Goal: Information Seeking & Learning: Learn about a topic

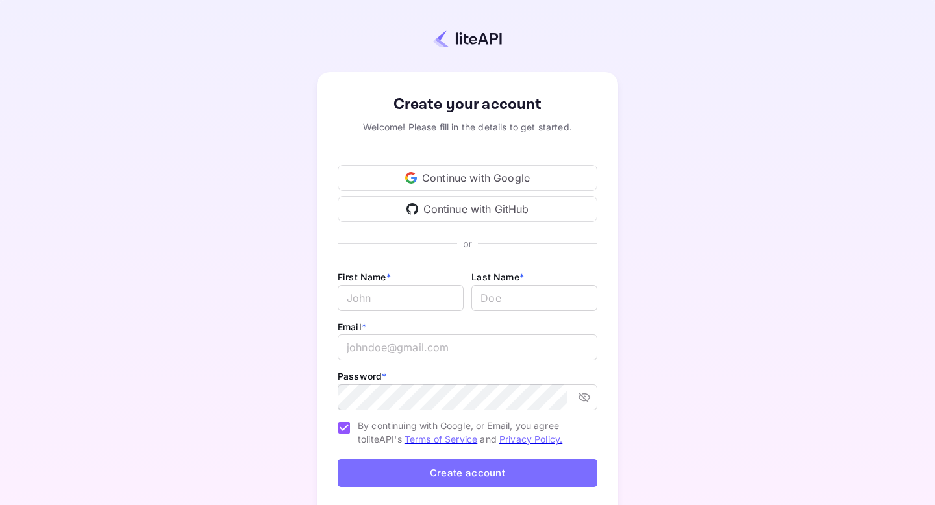
click at [476, 179] on div "Continue with Google" at bounding box center [468, 178] width 260 height 26
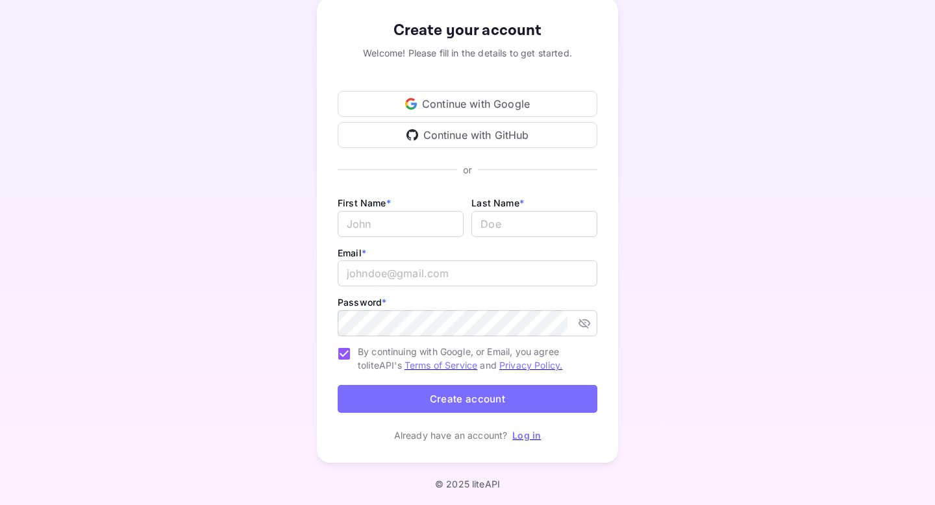
click at [533, 436] on link "Log in" at bounding box center [527, 435] width 29 height 11
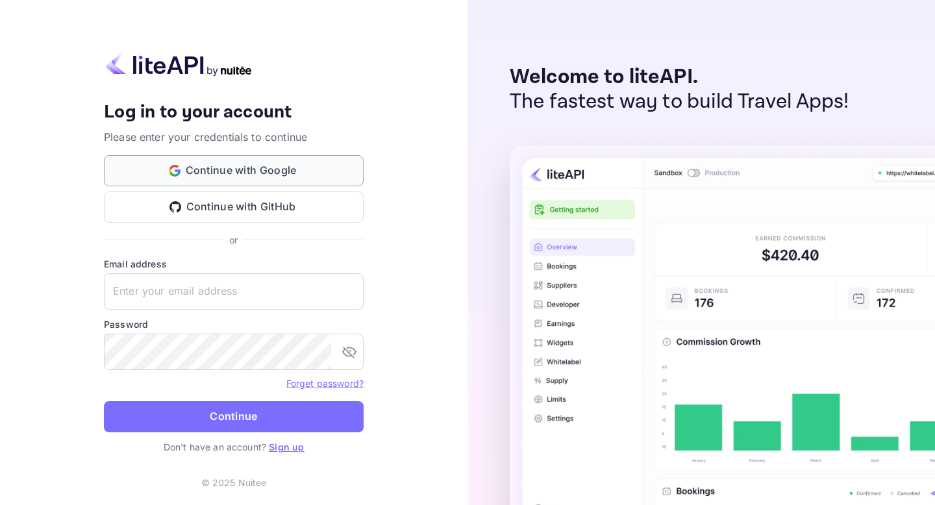
click at [279, 171] on button "Continue with Google" at bounding box center [234, 170] width 260 height 31
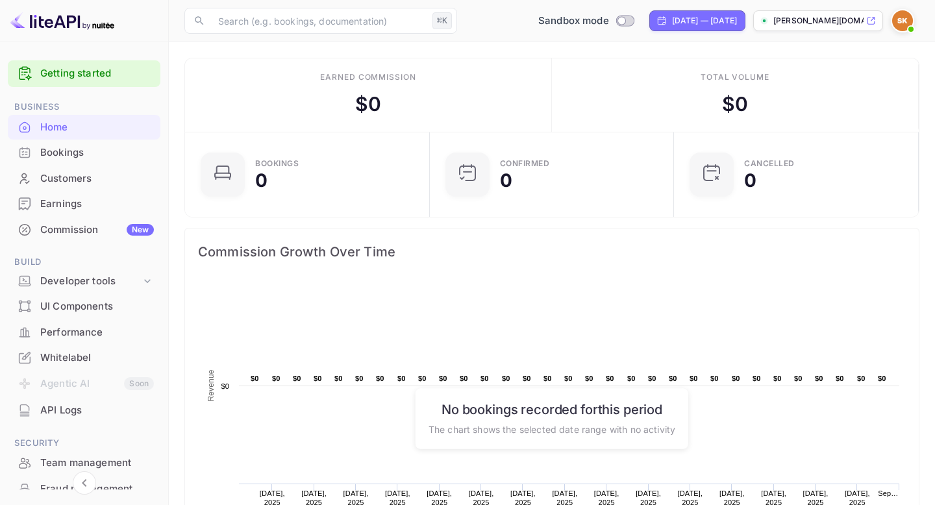
scroll to position [1, 1]
click at [609, 22] on input "Switch to Production mode" at bounding box center [622, 20] width 26 height 8
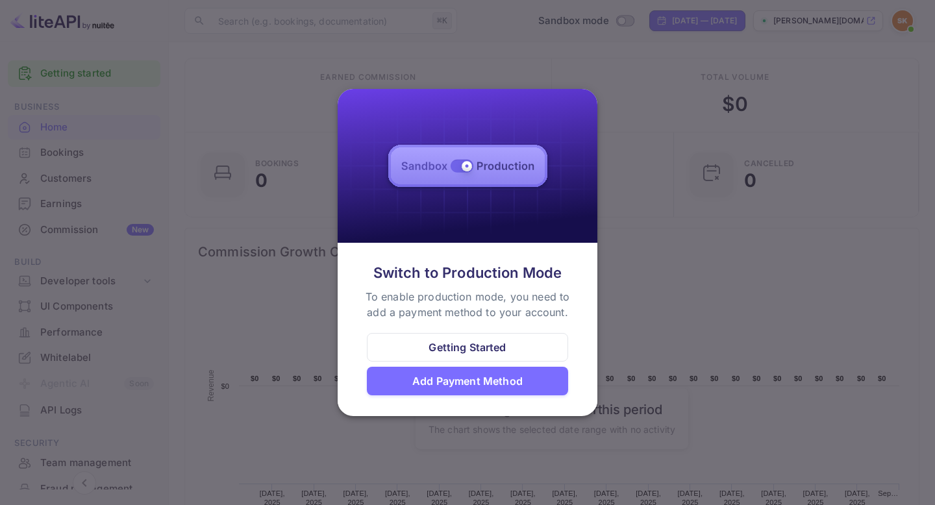
click at [681, 155] on div at bounding box center [467, 252] width 935 height 505
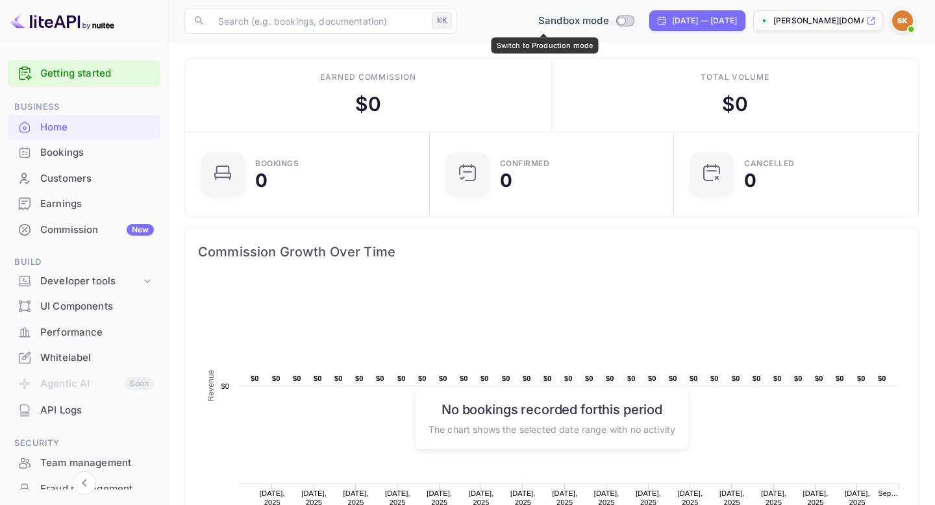
click at [609, 23] on input "Switch to Production mode" at bounding box center [622, 20] width 26 height 8
checkbox input "false"
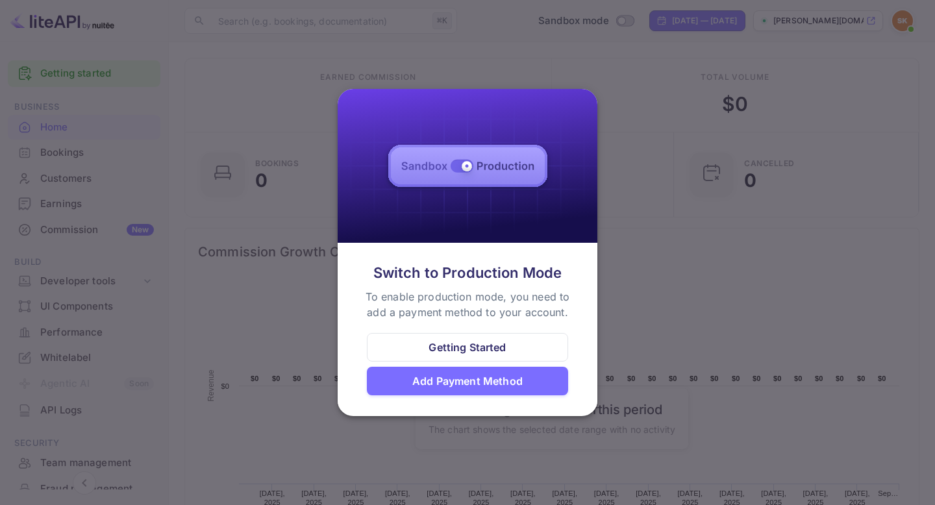
click at [508, 175] on img at bounding box center [468, 166] width 260 height 154
click at [607, 255] on div at bounding box center [467, 252] width 935 height 505
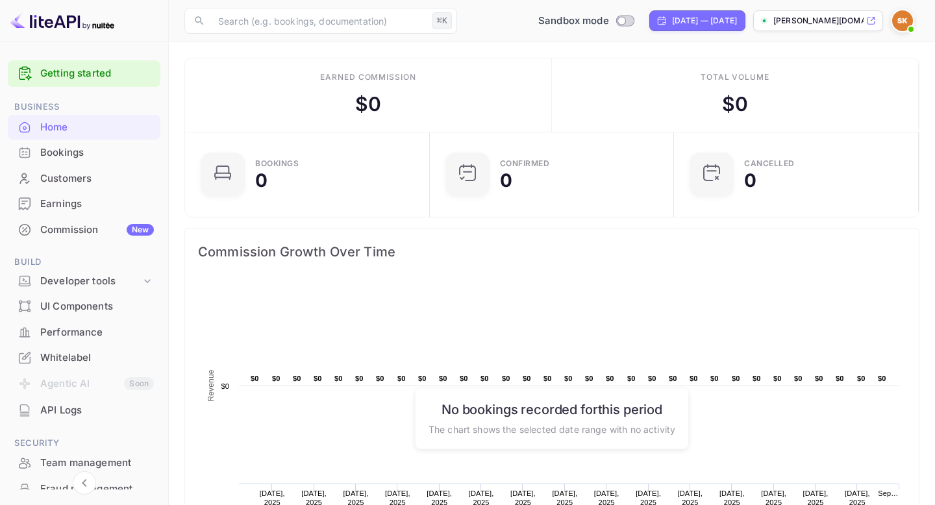
click at [370, 96] on div "$ 0" at bounding box center [368, 104] width 26 height 29
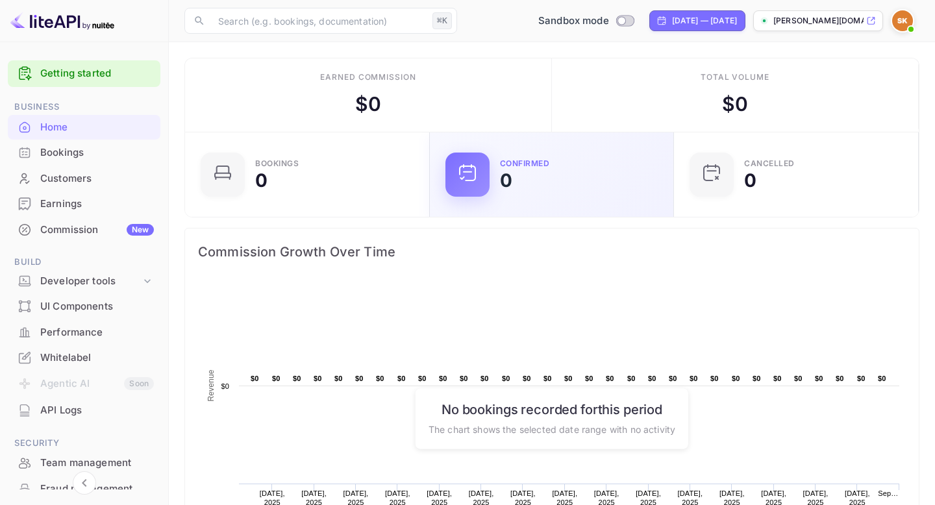
click at [538, 197] on div "Confirmed 0" at bounding box center [552, 175] width 245 height 84
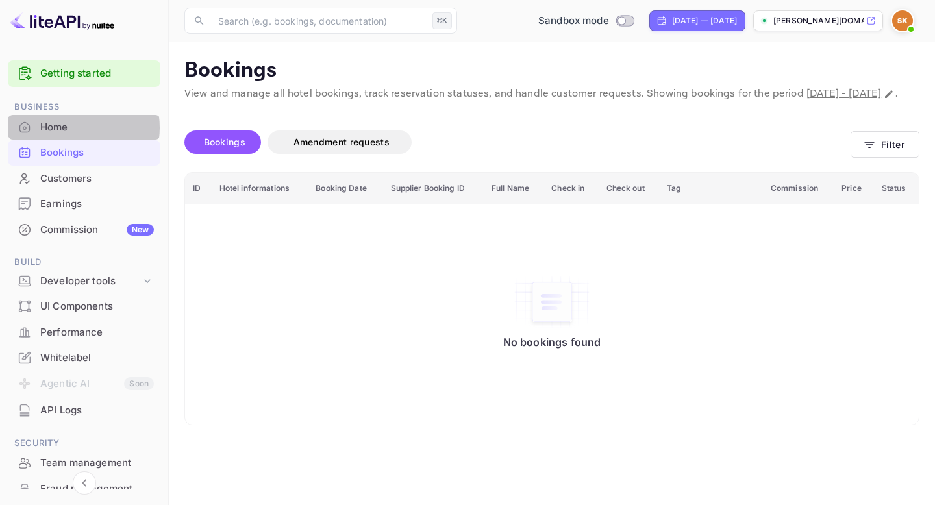
click at [72, 128] on div "Home" at bounding box center [97, 127] width 114 height 15
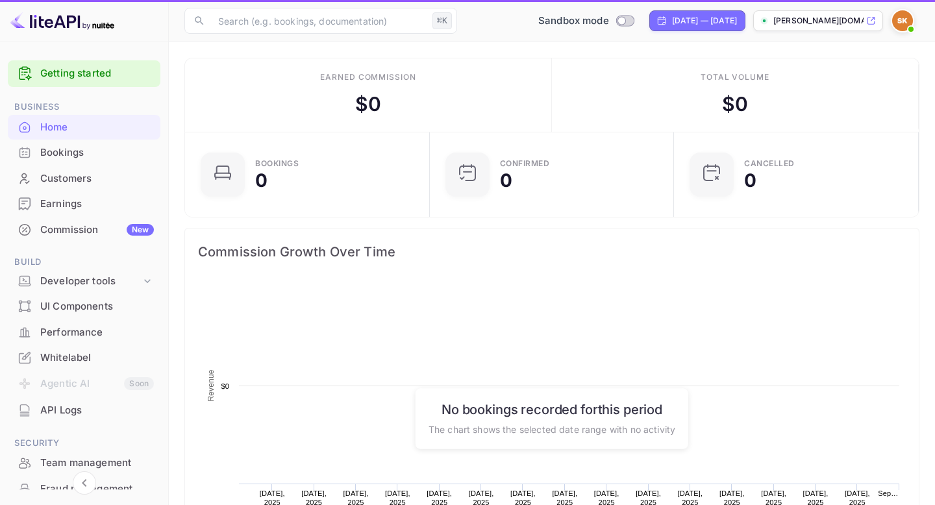
scroll to position [211, 237]
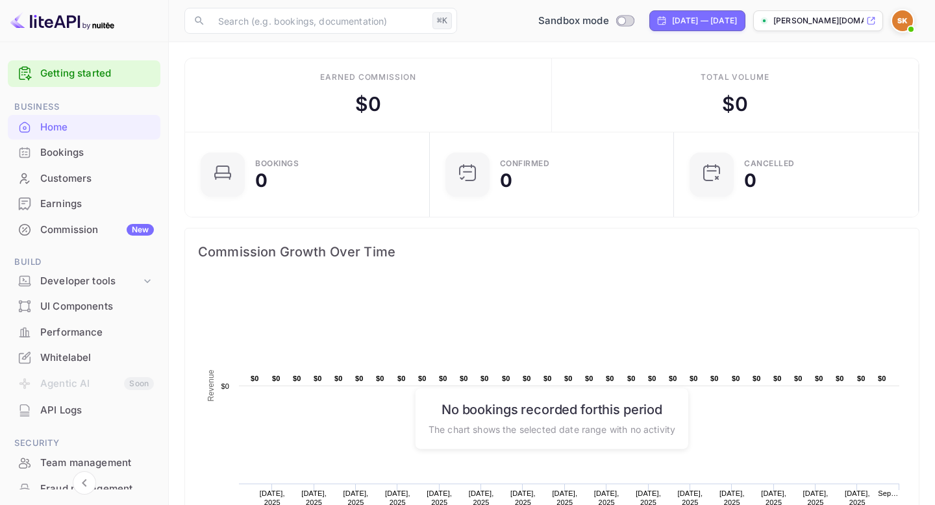
click at [69, 179] on div "Customers" at bounding box center [97, 179] width 114 height 15
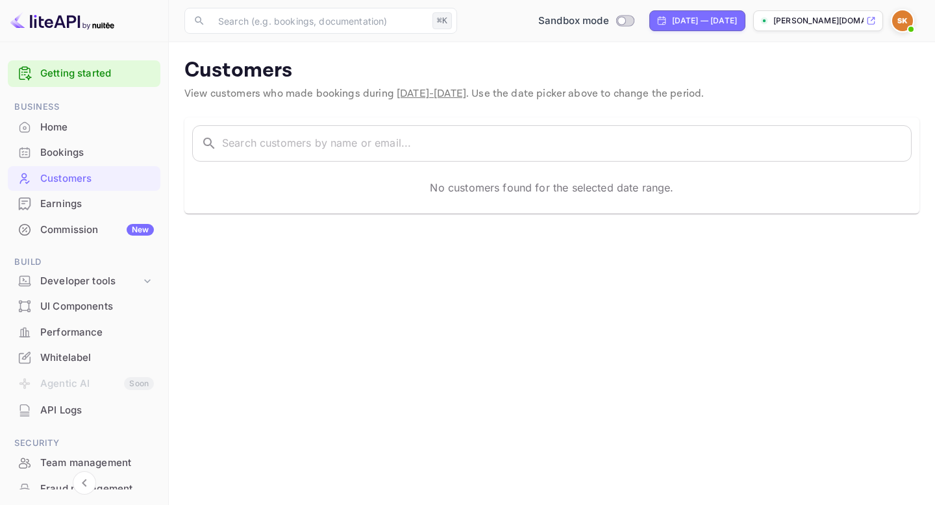
click at [64, 205] on div "Earnings" at bounding box center [97, 204] width 114 height 15
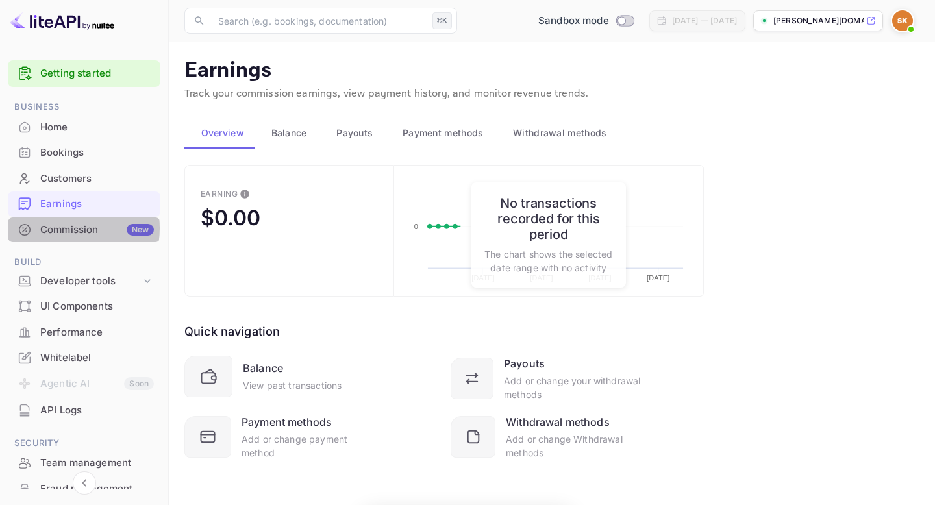
click at [61, 229] on div "Commission New" at bounding box center [97, 230] width 114 height 15
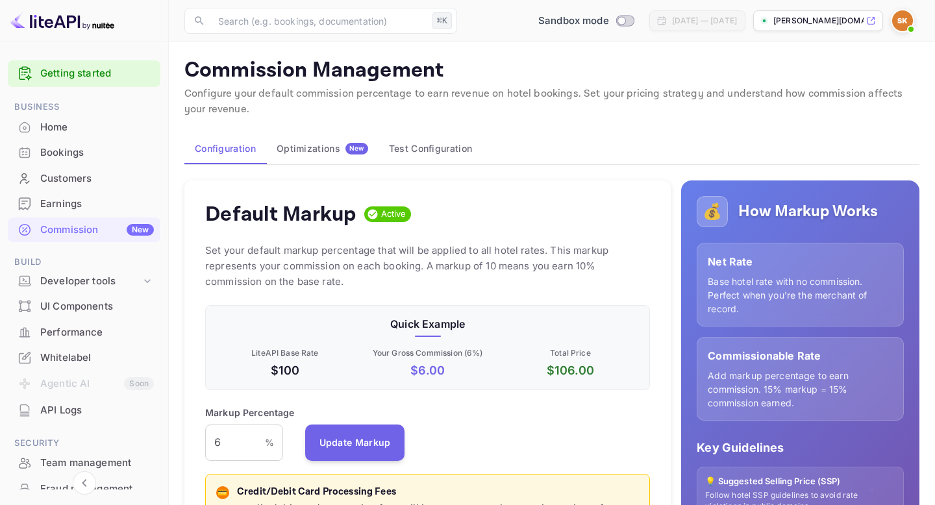
scroll to position [139, 0]
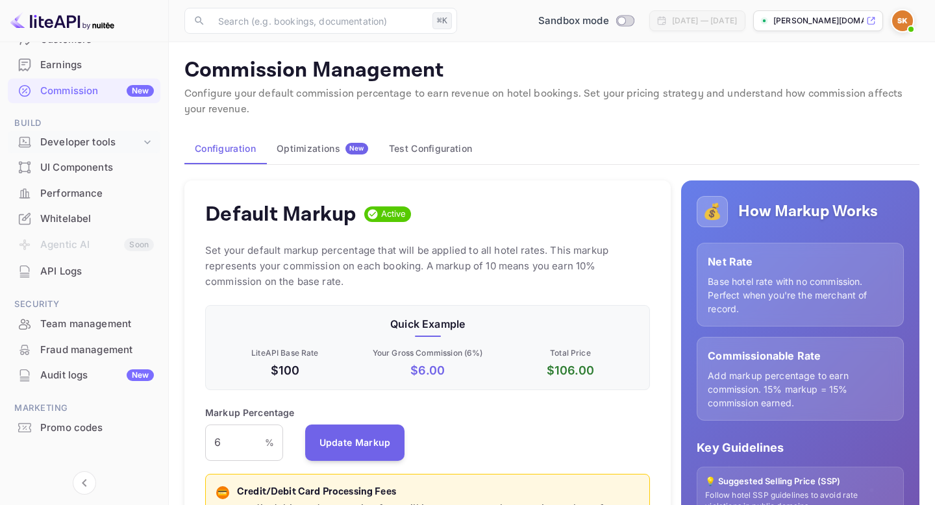
click at [79, 145] on div "Developer tools" at bounding box center [90, 142] width 101 height 15
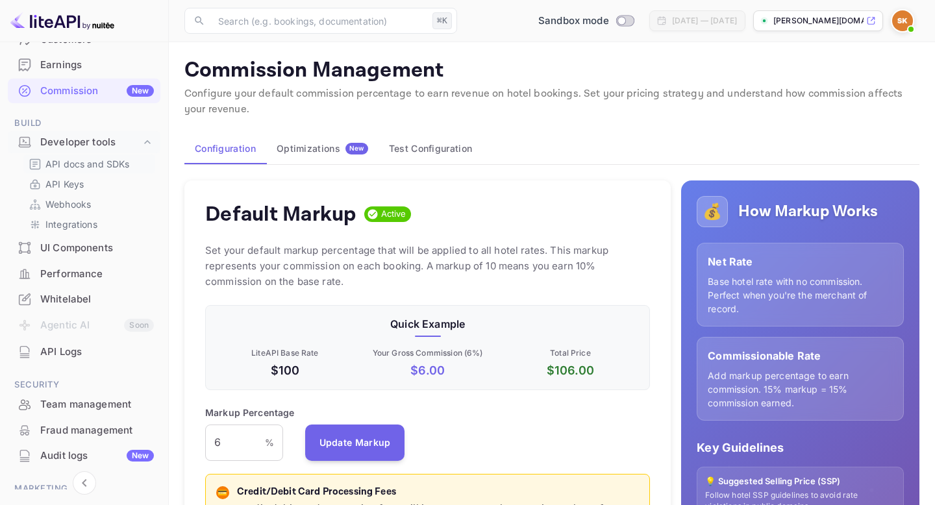
click at [76, 162] on p "API docs and SDKs" at bounding box center [87, 164] width 84 height 14
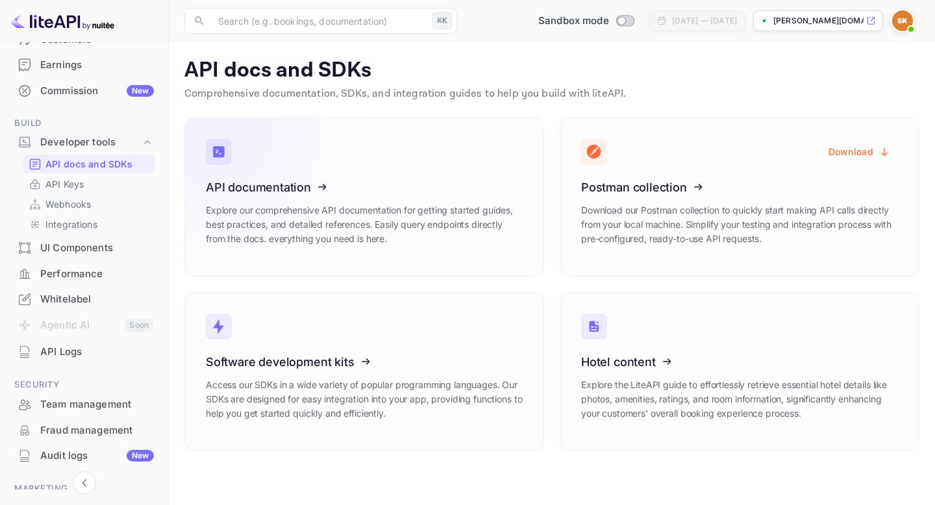
click at [657, 187] on div "Download Postman collection Download our Postman collection to quickly start ma…" at bounding box center [740, 197] width 360 height 159
click at [657, 187] on icon at bounding box center [662, 185] width 202 height 134
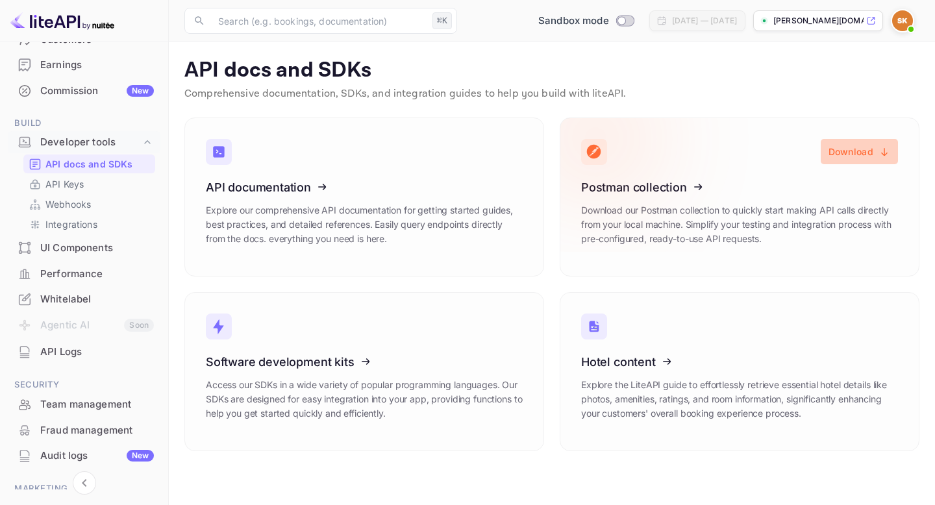
click at [841, 153] on button "Download" at bounding box center [859, 151] width 77 height 25
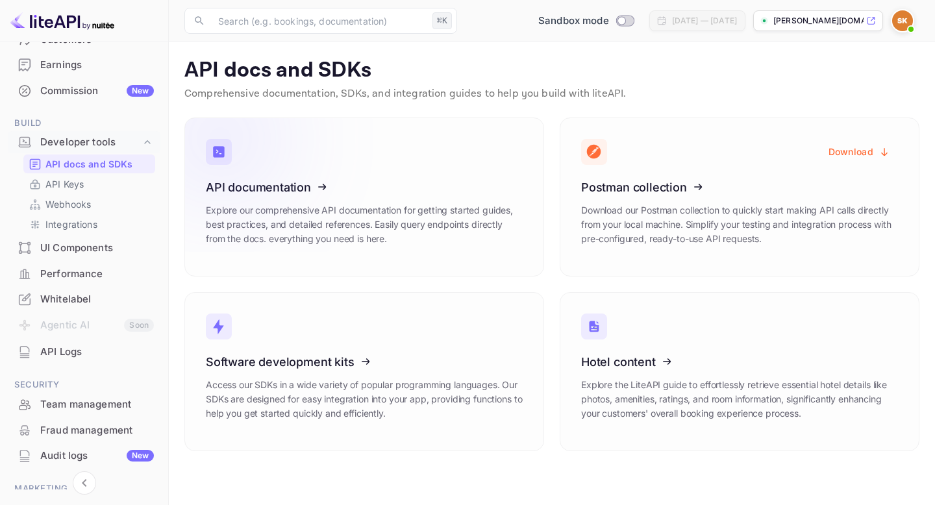
click at [396, 234] on p "Explore our comprehensive API documentation for getting started guides, best pr…" at bounding box center [364, 224] width 317 height 43
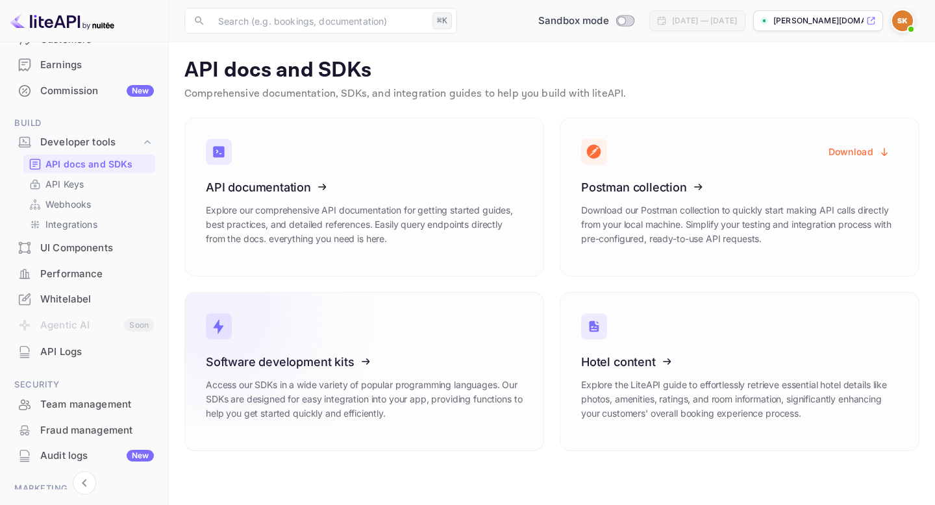
click at [350, 341] on icon at bounding box center [286, 360] width 202 height 134
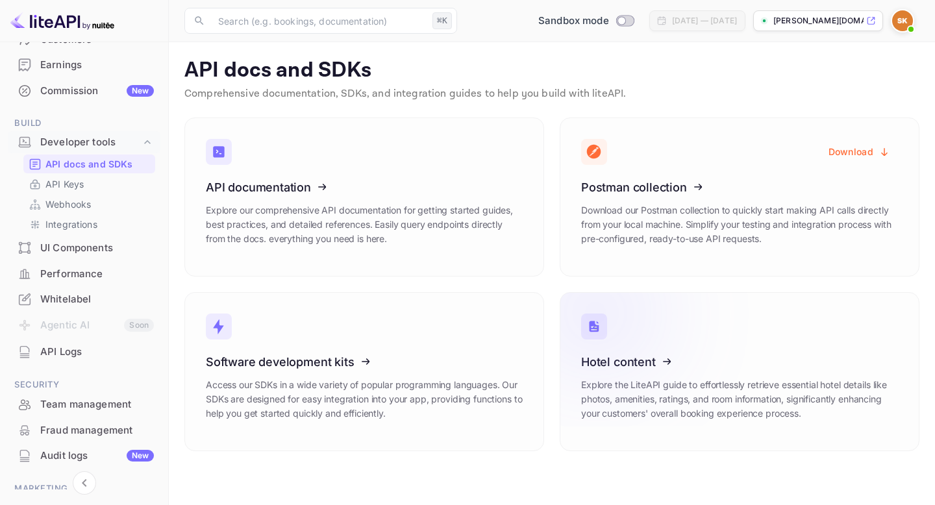
click at [664, 411] on icon at bounding box center [662, 360] width 202 height 134
click at [80, 189] on p "API Keys" at bounding box center [64, 184] width 38 height 14
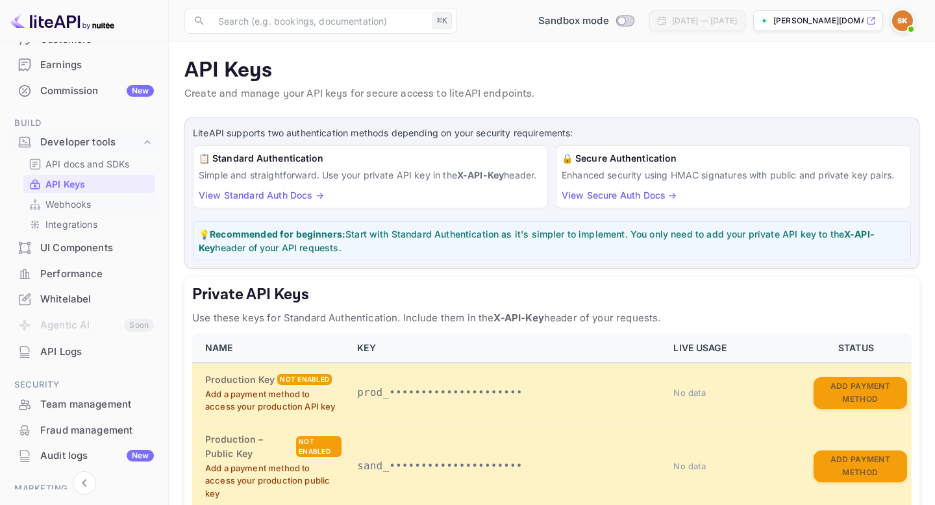
click at [86, 207] on p "Webhooks" at bounding box center [67, 204] width 45 height 14
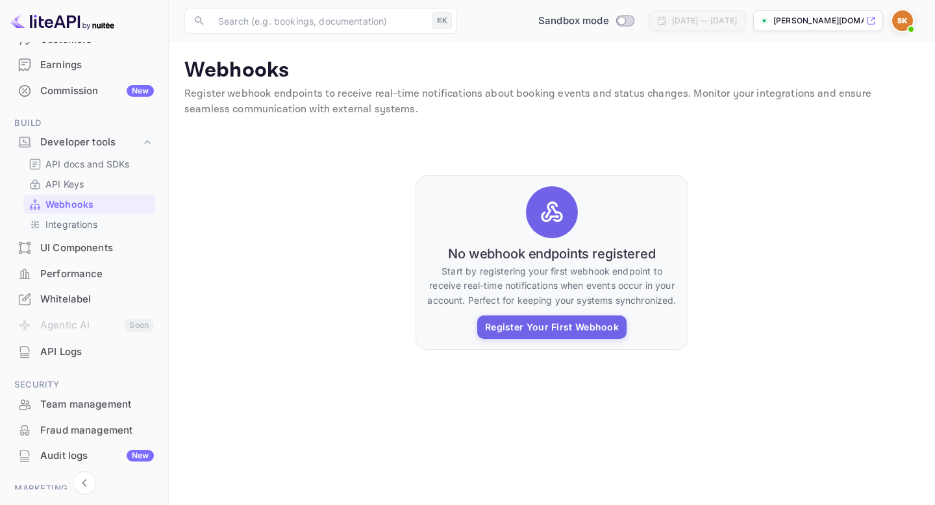
click at [78, 226] on p "Integrations" at bounding box center [71, 225] width 52 height 14
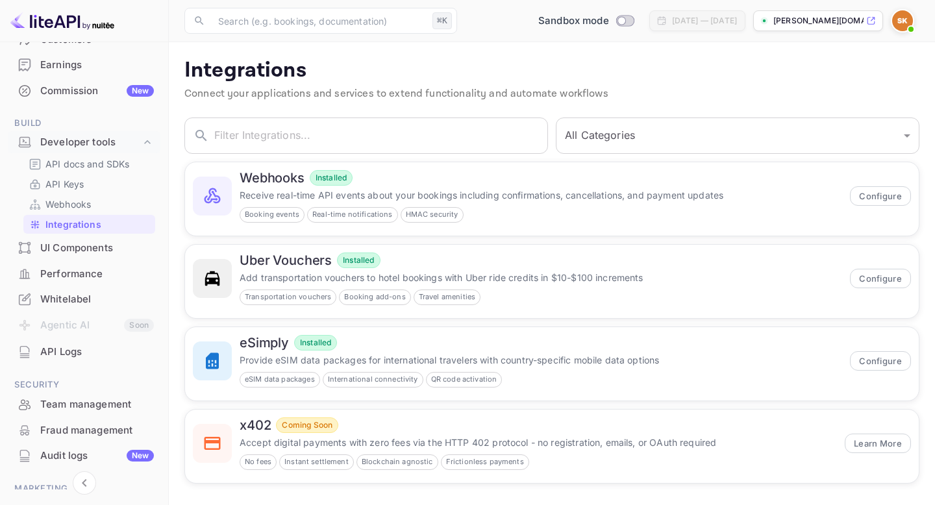
scroll to position [5, 0]
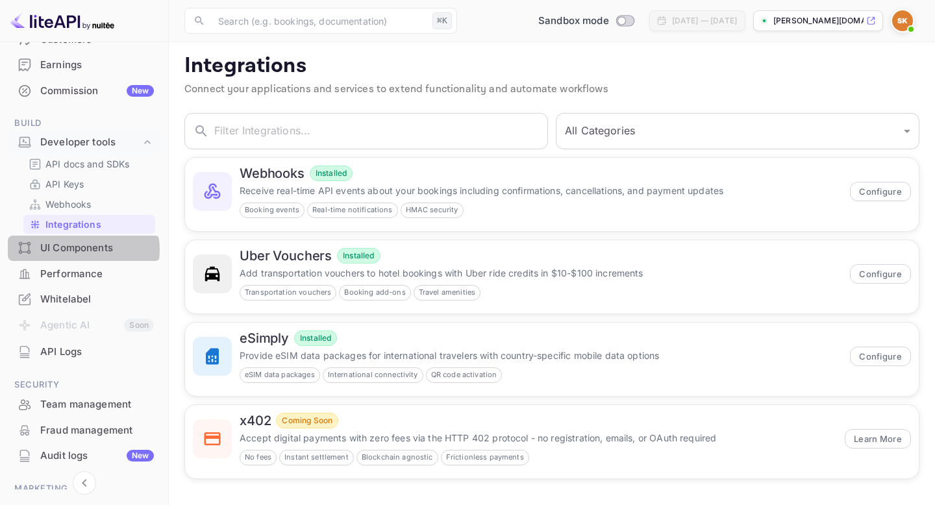
click at [81, 250] on div "UI Components" at bounding box center [97, 248] width 114 height 15
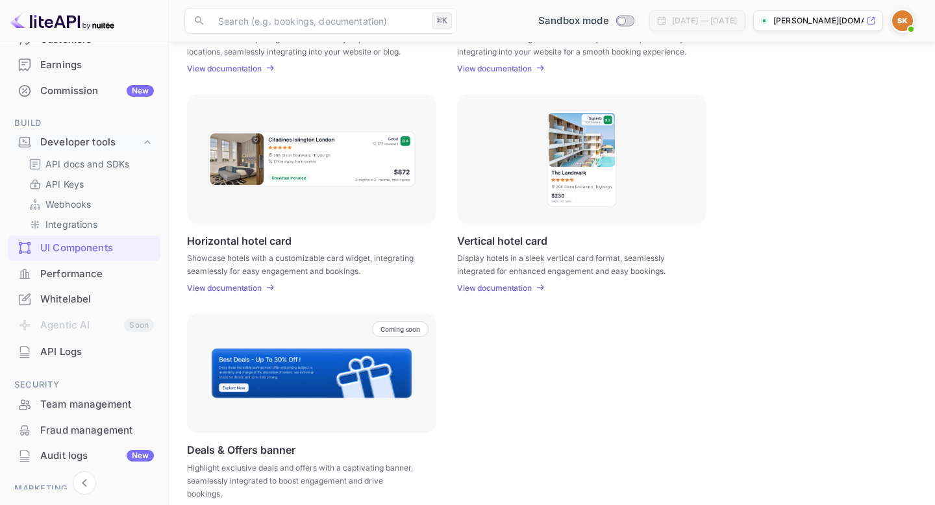
scroll to position [370, 0]
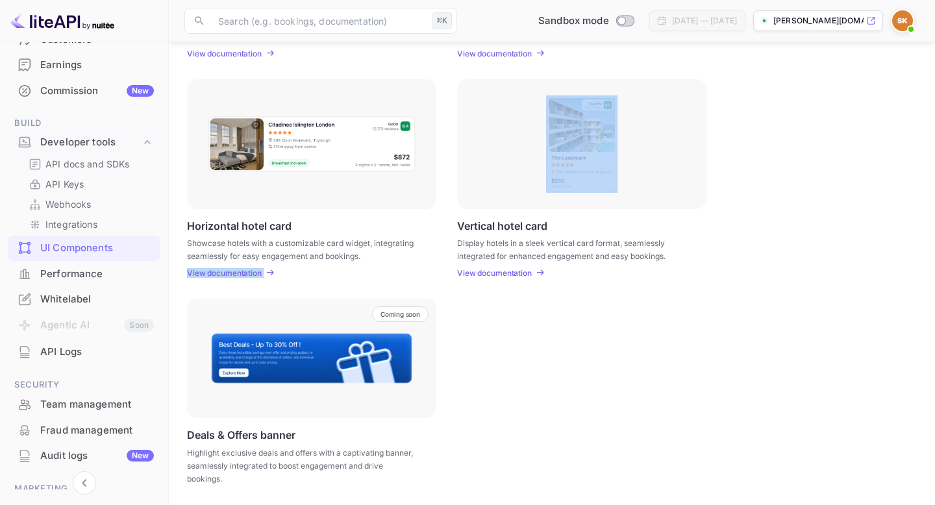
click at [74, 264] on div "Performance" at bounding box center [84, 274] width 153 height 25
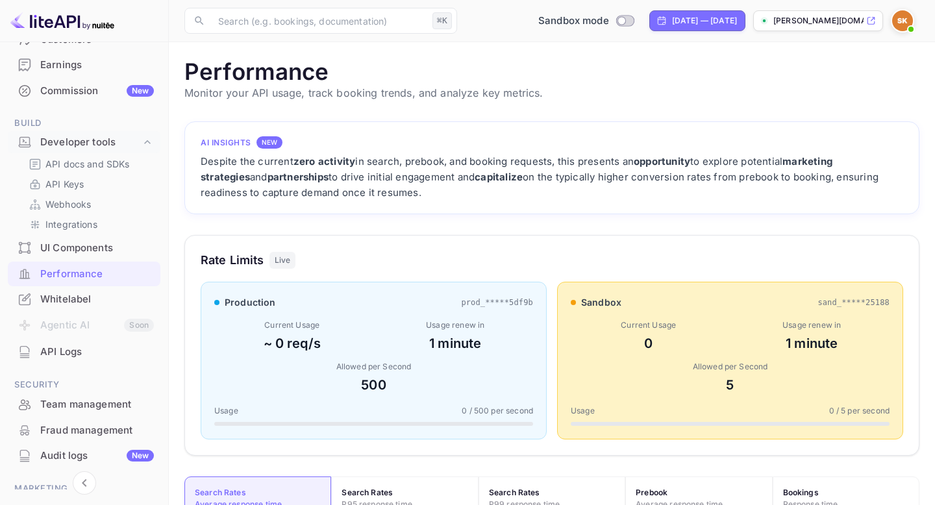
click at [70, 305] on div "Whitelabel" at bounding box center [97, 299] width 114 height 15
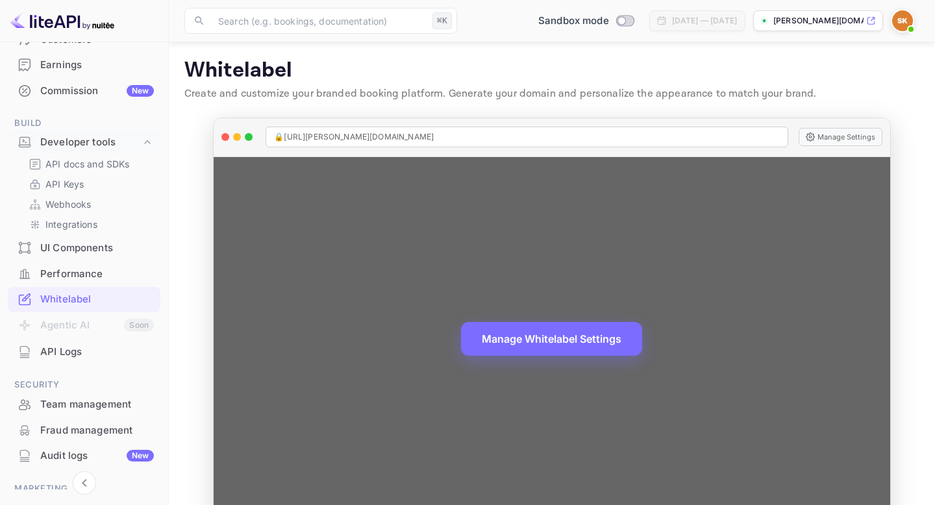
scroll to position [32, 0]
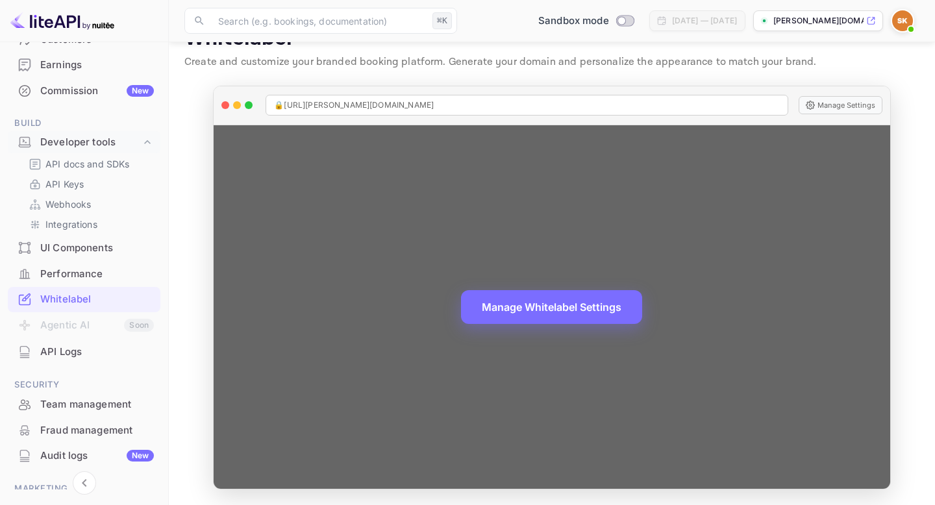
click at [757, 304] on div "Manage Whitelabel Settings" at bounding box center [552, 307] width 676 height 364
click at [838, 101] on button "Manage Settings" at bounding box center [841, 105] width 84 height 18
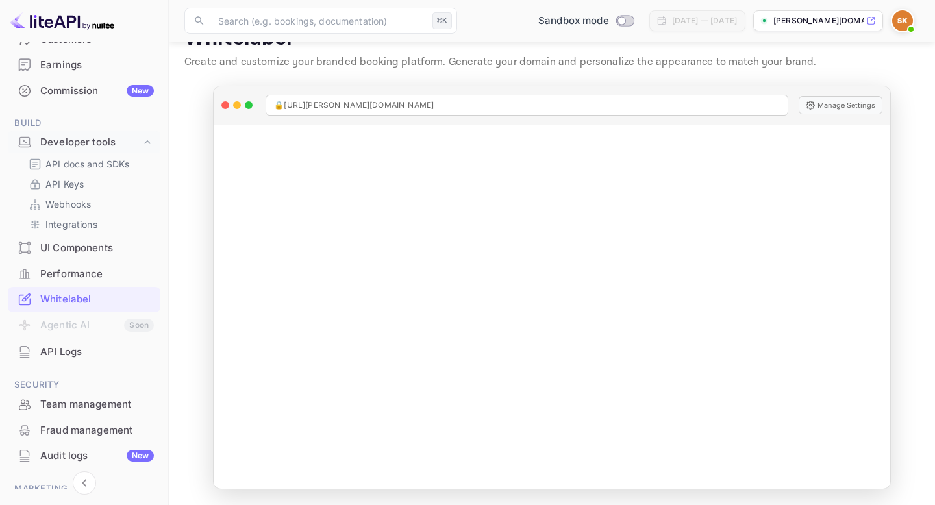
click at [169, 294] on main "Signing in with google... Whitelabel Create and customize your branded booking …" at bounding box center [552, 257] width 767 height 495
click at [54, 360] on div "API Logs" at bounding box center [84, 352] width 153 height 25
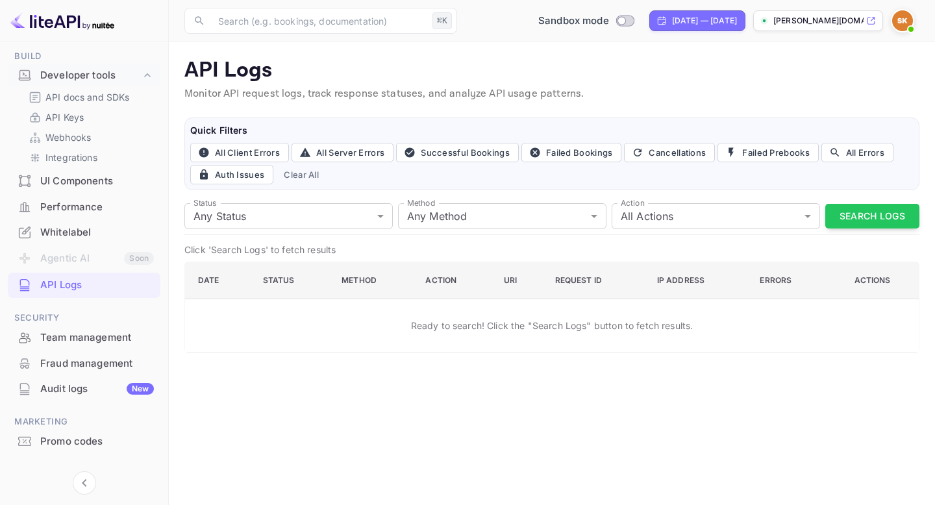
scroll to position [227, 0]
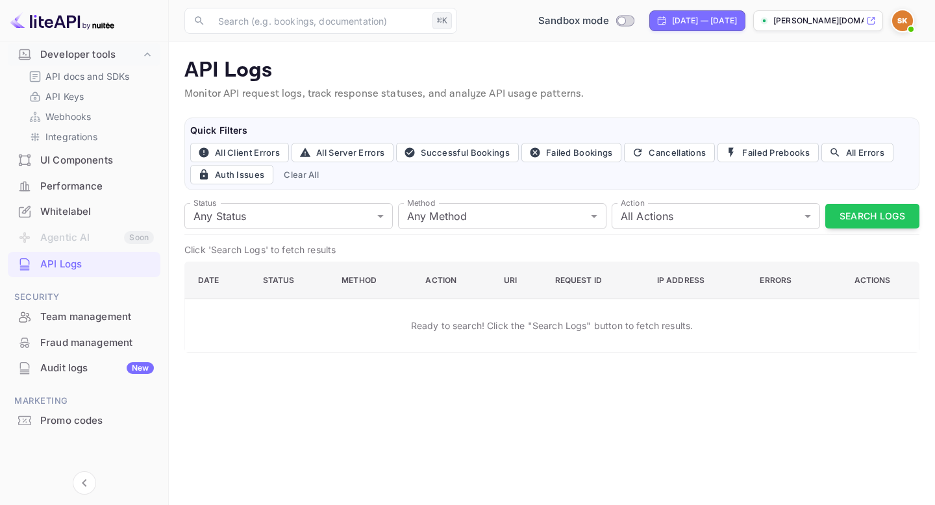
click at [83, 316] on div "Team management" at bounding box center [97, 317] width 114 height 15
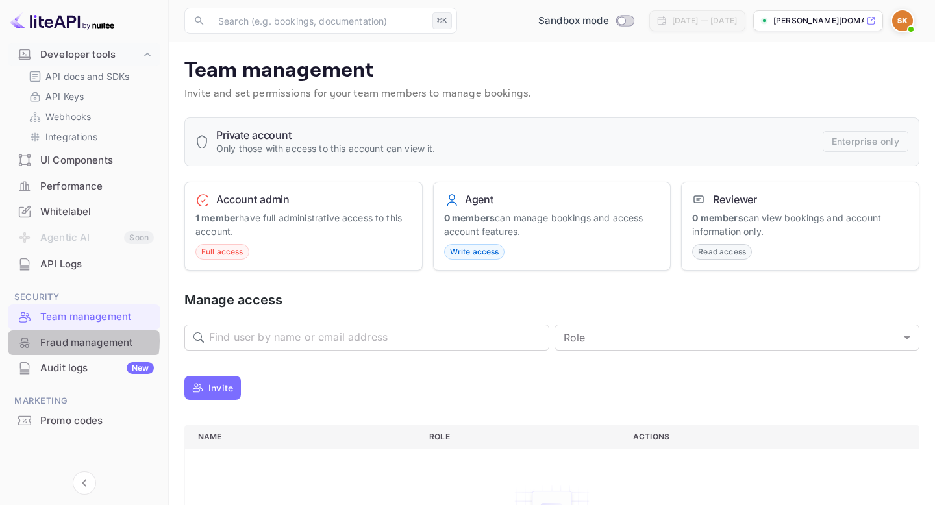
click at [73, 341] on div "Fraud management" at bounding box center [97, 343] width 114 height 15
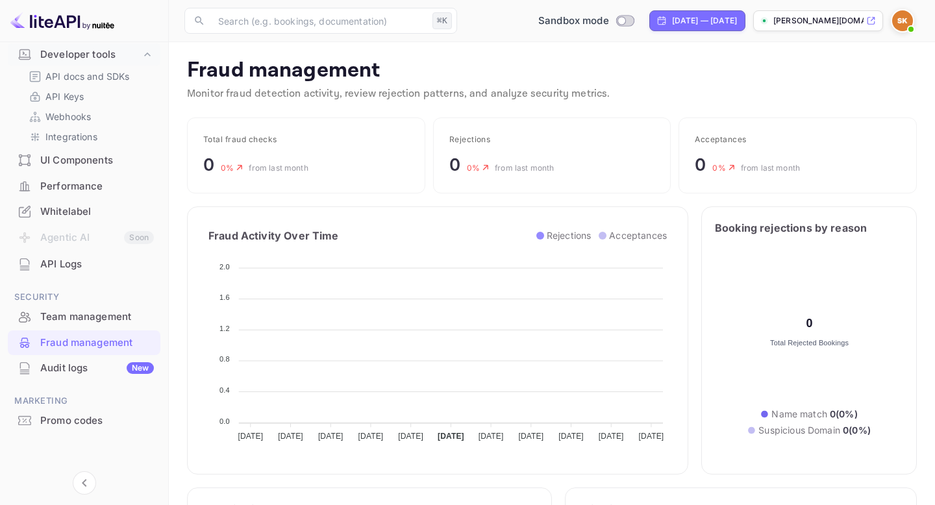
scroll to position [267, 325]
click at [63, 368] on div "Audit logs New" at bounding box center [97, 368] width 114 height 15
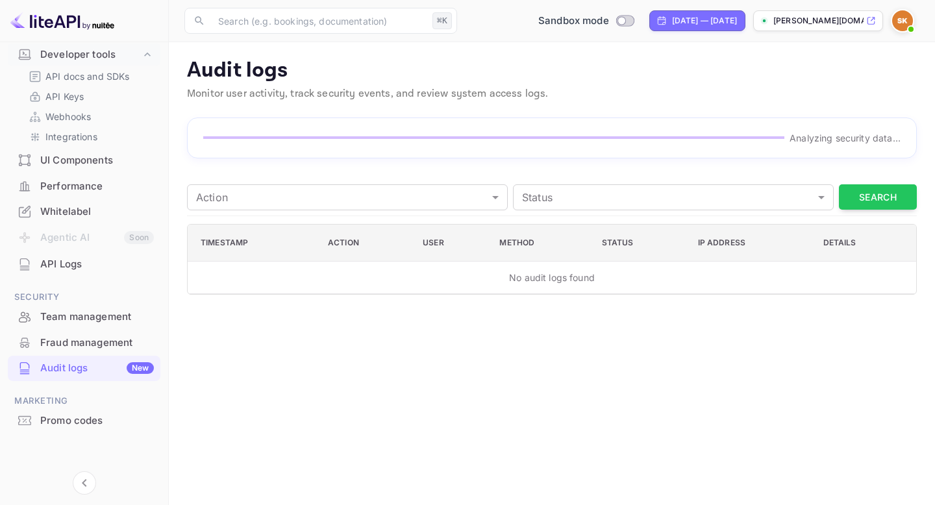
click at [63, 415] on div "Promo codes" at bounding box center [97, 421] width 114 height 15
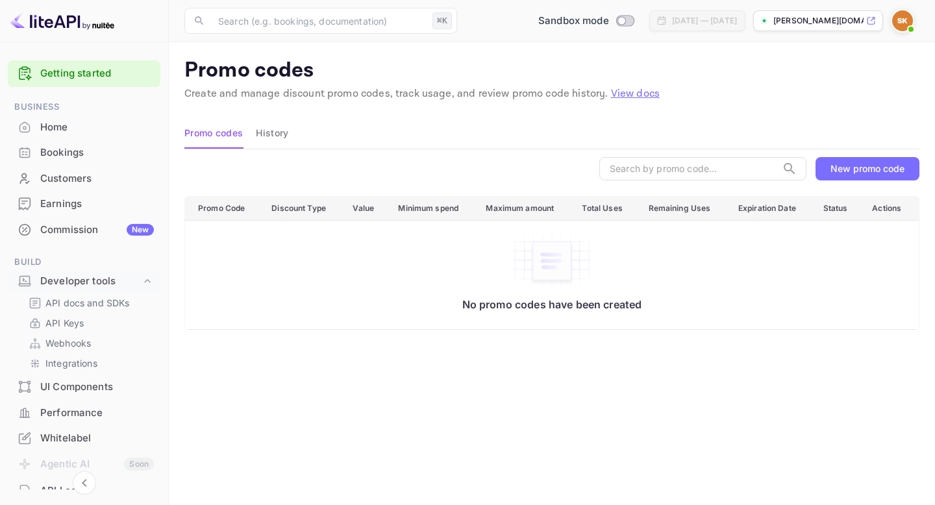
click at [63, 125] on div "Home" at bounding box center [97, 127] width 114 height 15
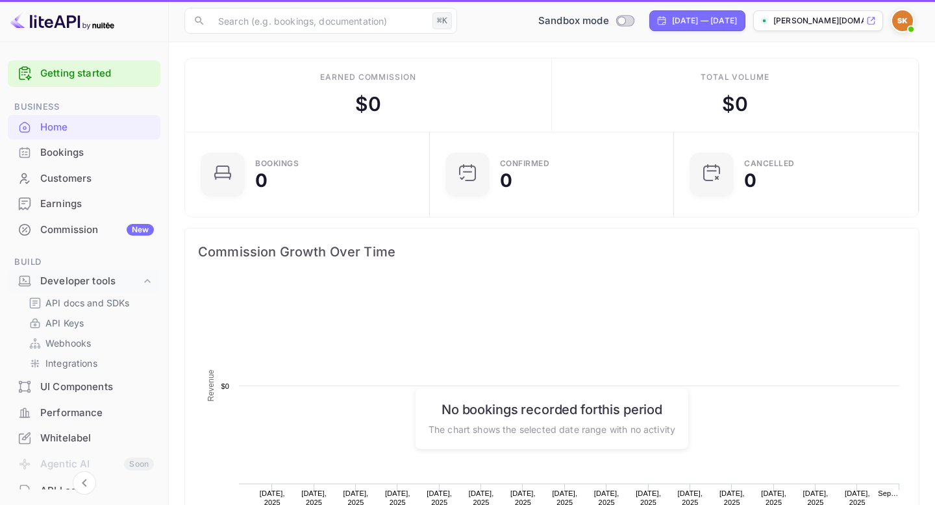
scroll to position [211, 237]
